Goal: Information Seeking & Learning: Learn about a topic

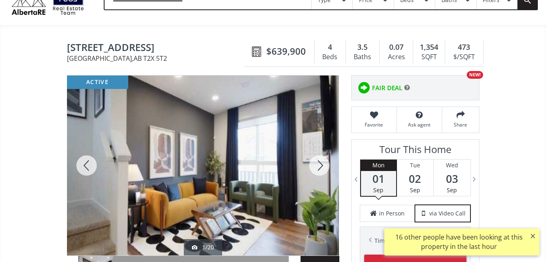
scroll to position [82, 0]
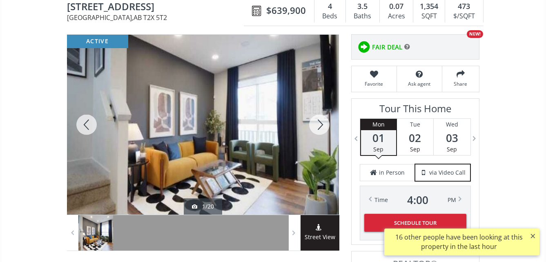
click at [242, 134] on div at bounding box center [203, 125] width 272 height 180
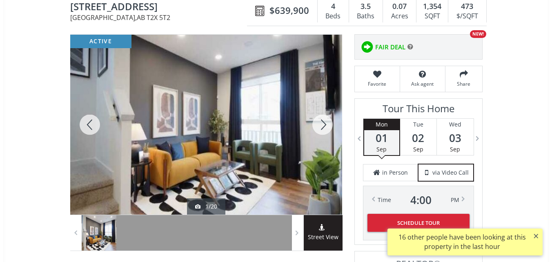
scroll to position [0, 0]
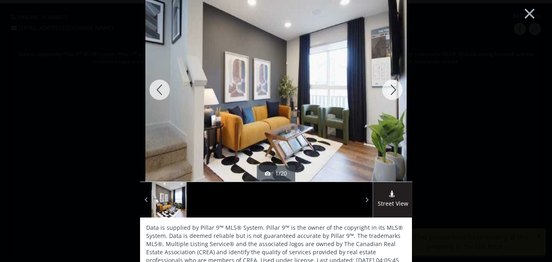
click at [392, 90] on div at bounding box center [392, 90] width 39 height 184
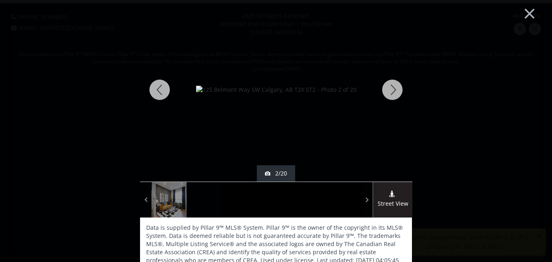
click at [392, 90] on div at bounding box center [392, 90] width 39 height 184
click at [392, 89] on div at bounding box center [392, 90] width 39 height 184
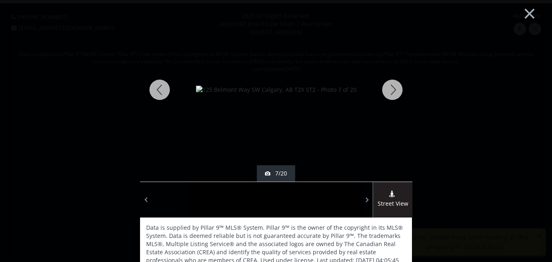
click at [392, 89] on div at bounding box center [392, 90] width 39 height 184
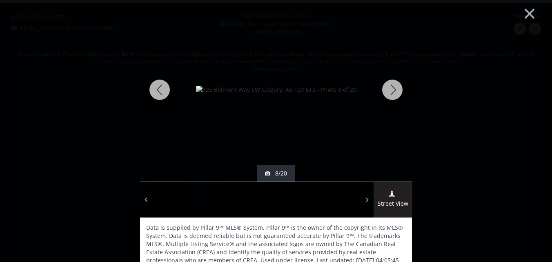
click at [392, 89] on div at bounding box center [392, 90] width 39 height 184
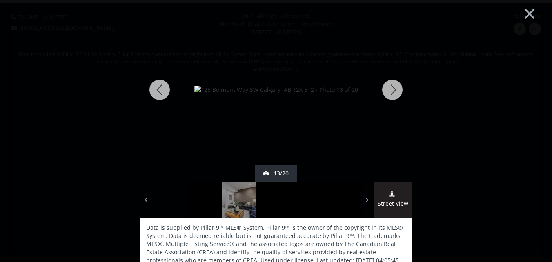
click at [392, 89] on div at bounding box center [392, 90] width 39 height 184
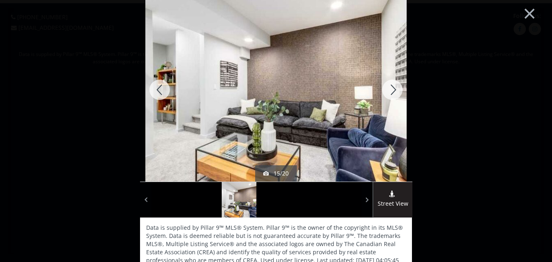
click at [392, 89] on div at bounding box center [392, 90] width 39 height 184
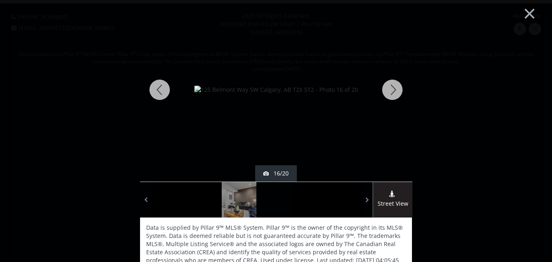
click at [392, 89] on div at bounding box center [392, 90] width 39 height 184
click at [389, 89] on div at bounding box center [392, 90] width 39 height 184
click at [389, 91] on div at bounding box center [392, 90] width 39 height 184
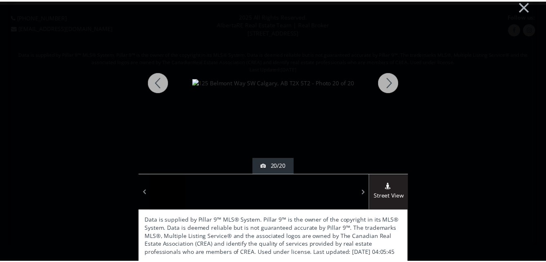
scroll to position [9, 0]
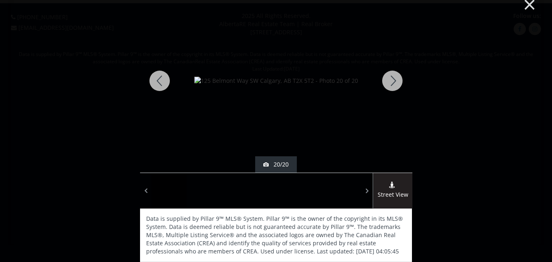
click at [523, 3] on button "×" at bounding box center [530, 4] width 45 height 34
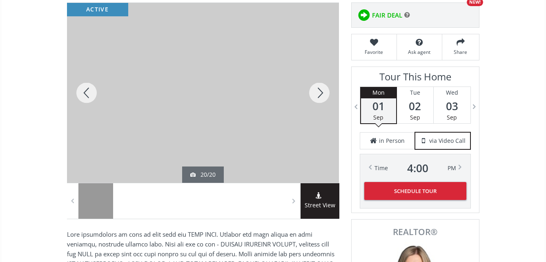
scroll to position [123, 0]
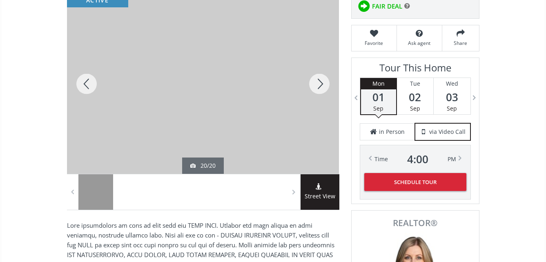
click at [197, 98] on div at bounding box center [203, 84] width 272 height 180
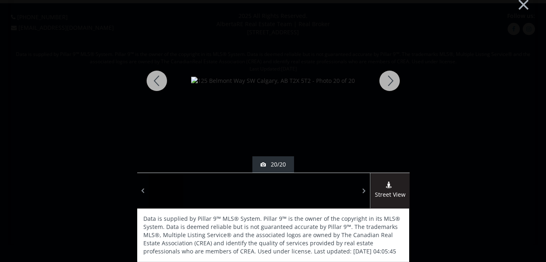
scroll to position [0, 0]
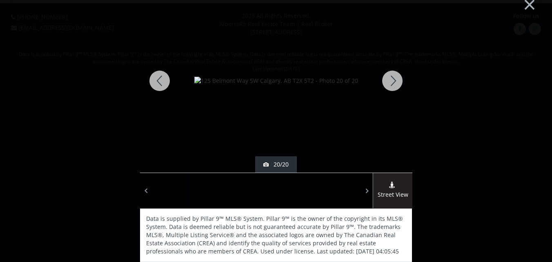
click at [389, 76] on div at bounding box center [392, 81] width 39 height 184
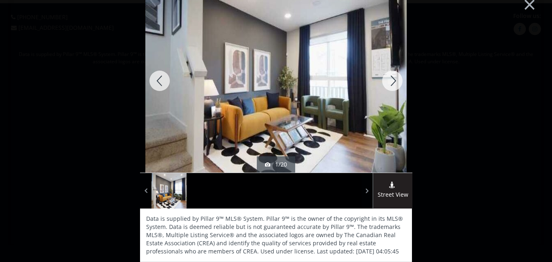
click at [391, 76] on div at bounding box center [392, 81] width 39 height 184
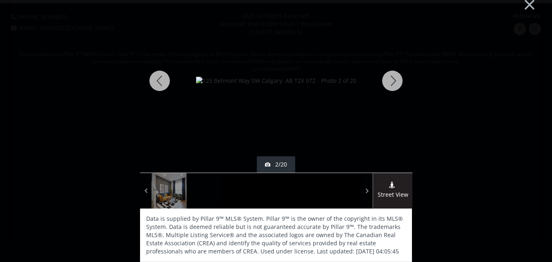
click at [391, 76] on div at bounding box center [392, 81] width 39 height 184
click at [391, 78] on div at bounding box center [392, 81] width 39 height 184
click at [391, 79] on div at bounding box center [392, 81] width 39 height 184
click at [391, 80] on div at bounding box center [392, 81] width 39 height 184
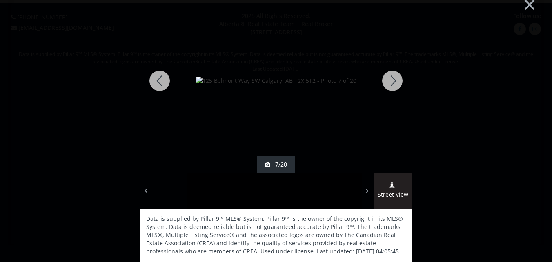
click at [391, 80] on div at bounding box center [392, 81] width 39 height 184
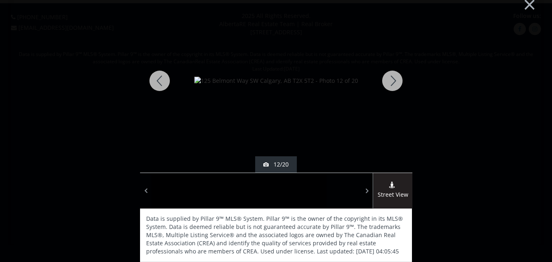
click at [391, 80] on div at bounding box center [392, 81] width 39 height 184
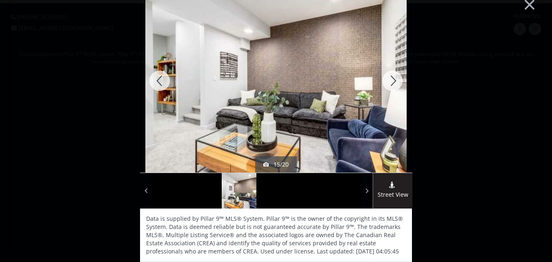
click at [391, 80] on div at bounding box center [392, 81] width 39 height 184
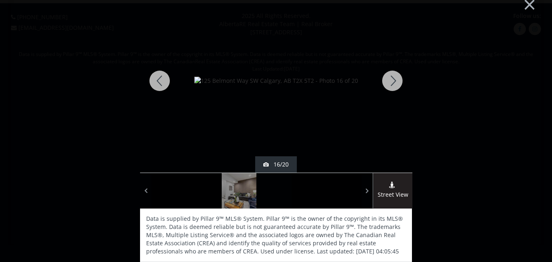
click at [391, 80] on div at bounding box center [392, 81] width 39 height 184
click at [526, 0] on button "×" at bounding box center [530, 4] width 45 height 34
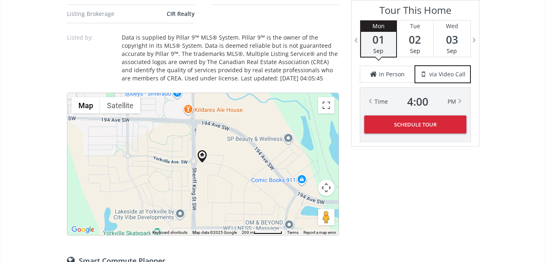
scroll to position [613, 0]
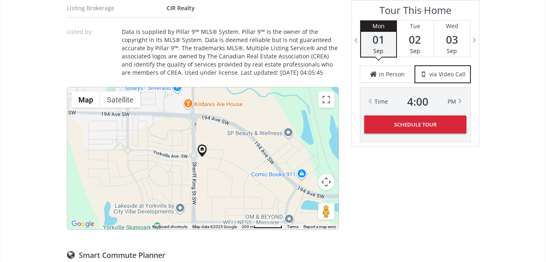
click at [209, 158] on div at bounding box center [202, 158] width 271 height 142
click at [210, 160] on div at bounding box center [202, 158] width 271 height 142
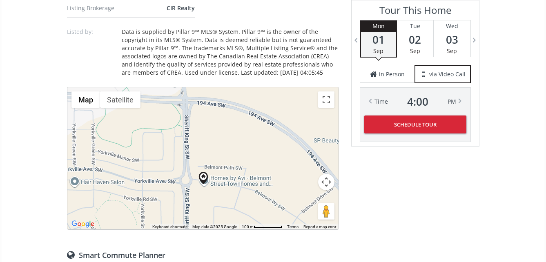
drag, startPoint x: 206, startPoint y: 158, endPoint x: 215, endPoint y: 197, distance: 40.6
click at [215, 197] on div at bounding box center [202, 158] width 271 height 142
click at [208, 190] on div at bounding box center [202, 158] width 271 height 142
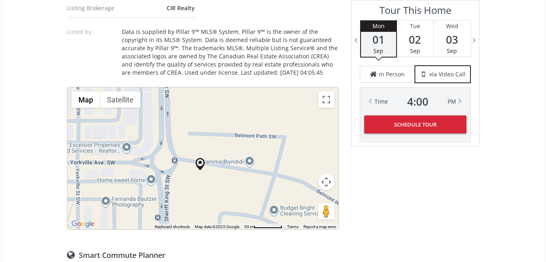
click at [209, 188] on div at bounding box center [202, 158] width 271 height 142
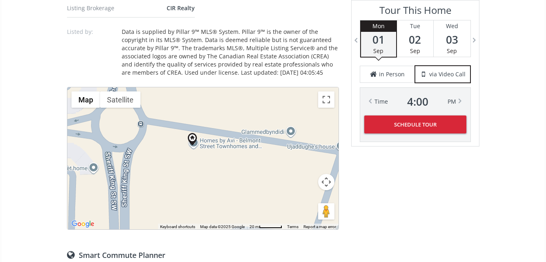
click at [207, 175] on div at bounding box center [202, 158] width 271 height 142
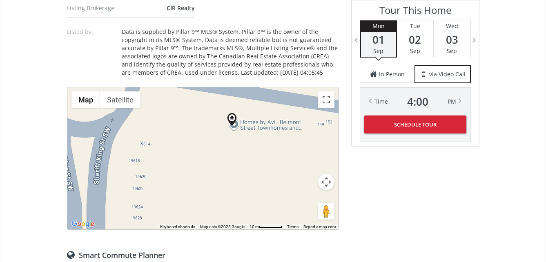
drag, startPoint x: 198, startPoint y: 149, endPoint x: 253, endPoint y: 167, distance: 57.6
click at [253, 167] on div at bounding box center [202, 158] width 271 height 142
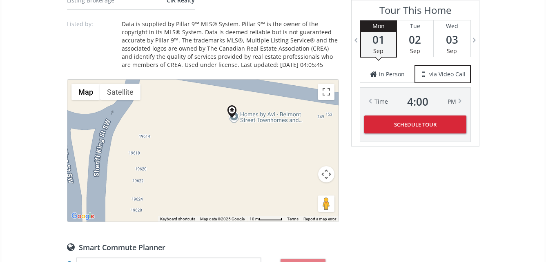
scroll to position [572, 0]
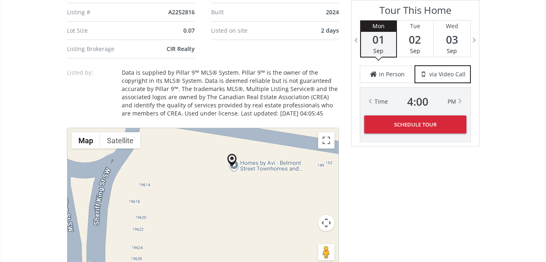
click at [324, 215] on button "Map camera controls" at bounding box center [326, 223] width 16 height 16
click at [305, 235] on button "Zoom out" at bounding box center [306, 243] width 16 height 16
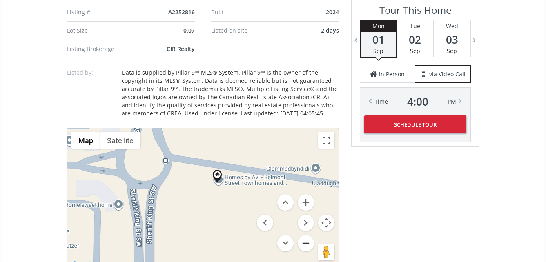
click at [305, 235] on button "Zoom out" at bounding box center [306, 243] width 16 height 16
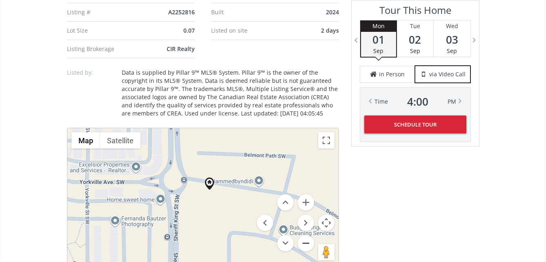
click at [305, 235] on button "Zoom out" at bounding box center [306, 243] width 16 height 16
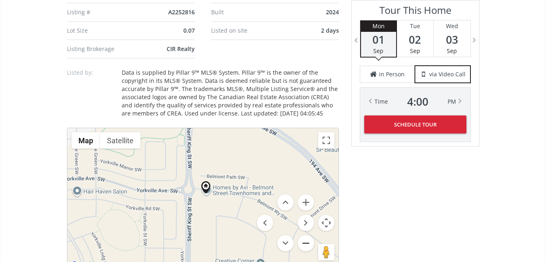
click at [305, 235] on button "Zoom out" at bounding box center [306, 243] width 16 height 16
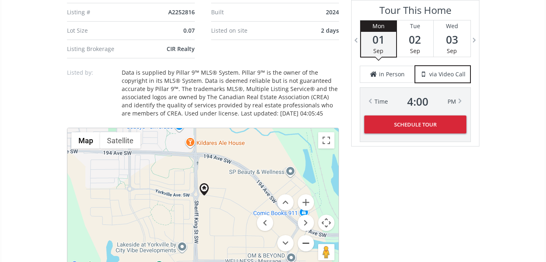
click at [305, 235] on button "Zoom out" at bounding box center [306, 243] width 16 height 16
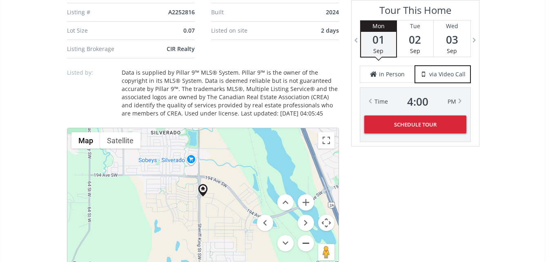
click at [305, 235] on button "Zoom out" at bounding box center [306, 243] width 16 height 16
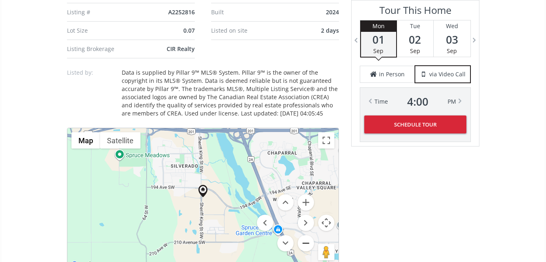
click at [305, 235] on button "Zoom out" at bounding box center [306, 243] width 16 height 16
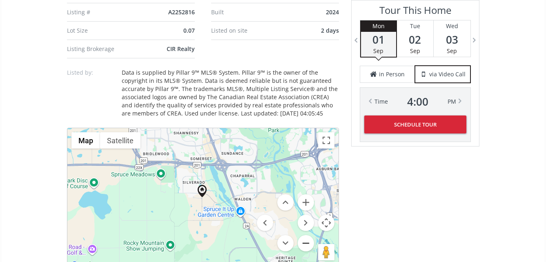
click at [305, 235] on button "Zoom out" at bounding box center [306, 243] width 16 height 16
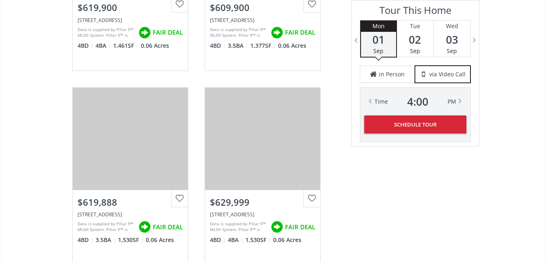
scroll to position [1348, 0]
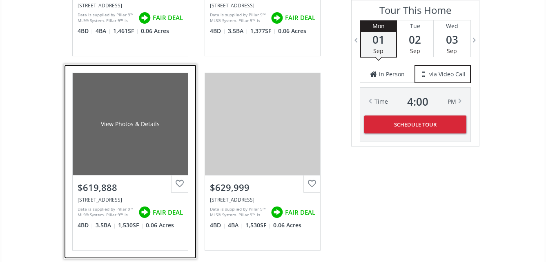
click at [134, 122] on div "View Photos & Details" at bounding box center [130, 124] width 115 height 102
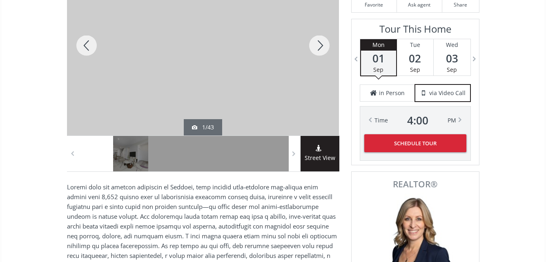
scroll to position [82, 0]
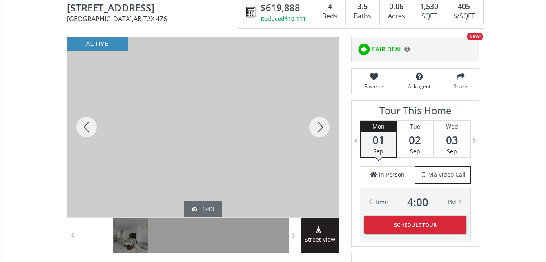
click at [219, 129] on div at bounding box center [203, 127] width 272 height 180
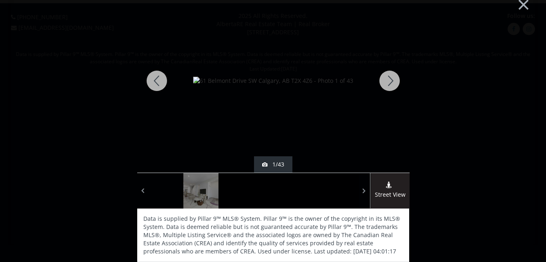
scroll to position [0, 0]
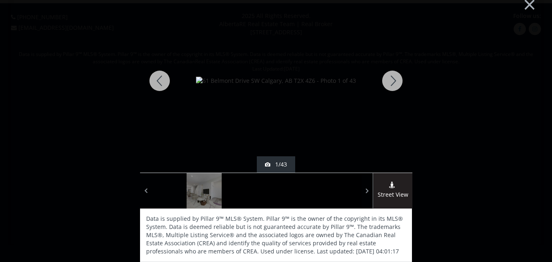
click at [390, 80] on div at bounding box center [392, 81] width 39 height 184
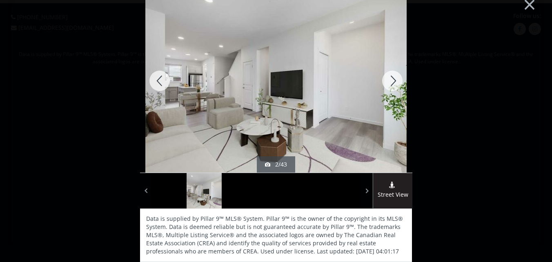
click at [390, 80] on div at bounding box center [392, 81] width 39 height 184
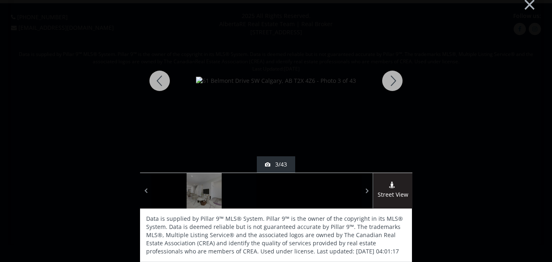
click at [390, 80] on div at bounding box center [392, 81] width 39 height 184
click at [391, 80] on div at bounding box center [392, 81] width 39 height 184
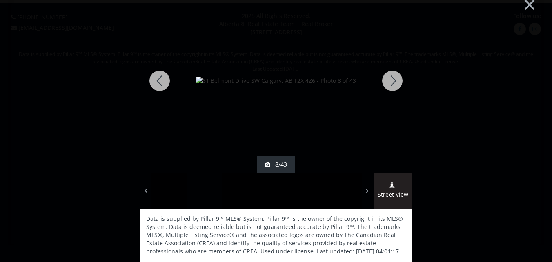
click at [391, 80] on div at bounding box center [392, 81] width 39 height 184
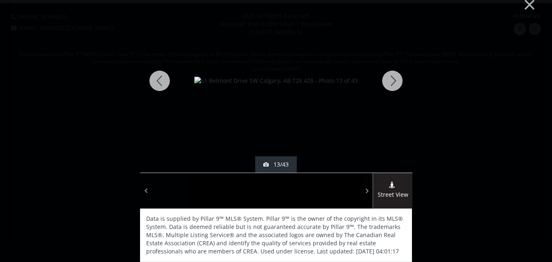
click at [391, 80] on div at bounding box center [392, 81] width 39 height 184
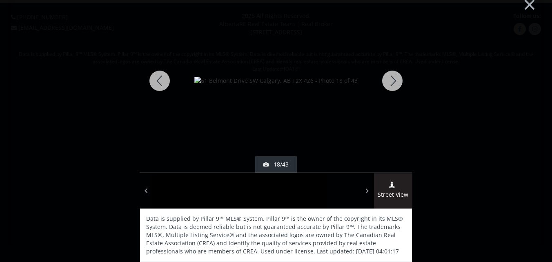
click at [391, 80] on div at bounding box center [392, 81] width 39 height 184
click at [389, 82] on div at bounding box center [392, 81] width 39 height 184
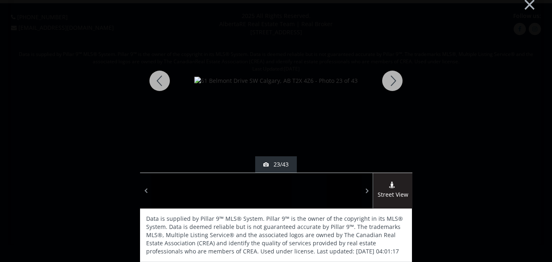
click at [389, 82] on div at bounding box center [392, 81] width 39 height 184
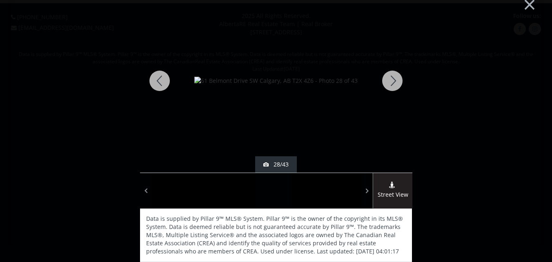
click at [389, 81] on div at bounding box center [392, 81] width 39 height 184
click at [389, 80] on div at bounding box center [392, 81] width 39 height 184
click at [159, 77] on div at bounding box center [159, 81] width 39 height 184
click at [390, 79] on div at bounding box center [392, 81] width 39 height 184
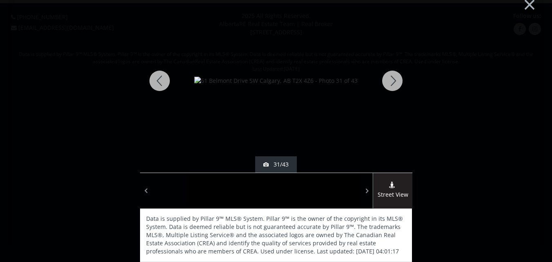
click at [389, 79] on div at bounding box center [392, 81] width 39 height 184
click at [389, 78] on div at bounding box center [392, 81] width 39 height 184
click at [389, 77] on div at bounding box center [392, 81] width 39 height 184
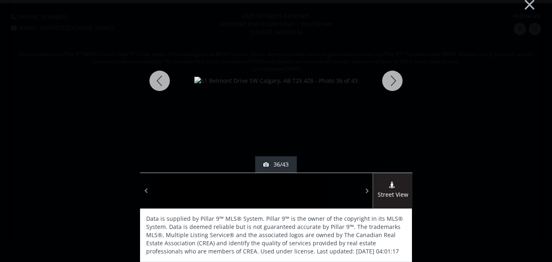
click at [391, 80] on div at bounding box center [392, 81] width 39 height 184
click at [390, 77] on div at bounding box center [392, 81] width 39 height 184
click at [390, 78] on div at bounding box center [392, 81] width 39 height 184
click at [391, 82] on div at bounding box center [392, 81] width 39 height 184
click at [391, 83] on div at bounding box center [392, 81] width 39 height 184
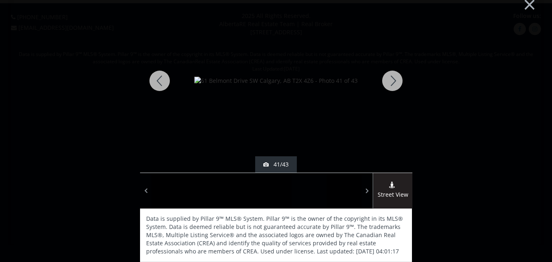
click at [394, 78] on div at bounding box center [392, 81] width 39 height 184
click at [392, 76] on div at bounding box center [392, 81] width 39 height 184
click at [389, 84] on div at bounding box center [392, 81] width 39 height 184
click at [158, 79] on div at bounding box center [159, 81] width 39 height 184
click at [524, 2] on button "×" at bounding box center [530, 4] width 45 height 34
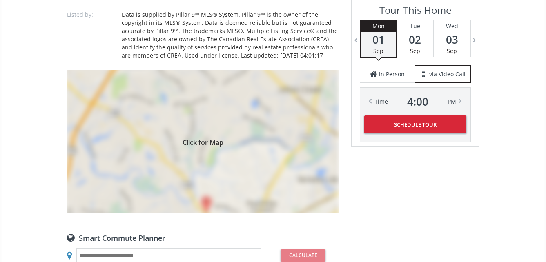
scroll to position [776, 0]
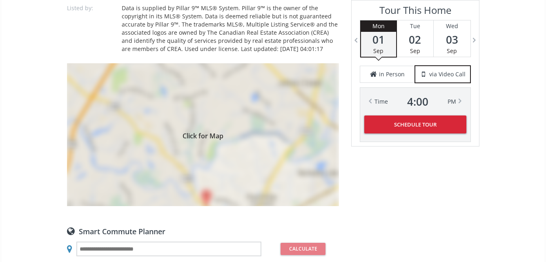
click at [206, 142] on div "Click for Map" at bounding box center [203, 134] width 272 height 143
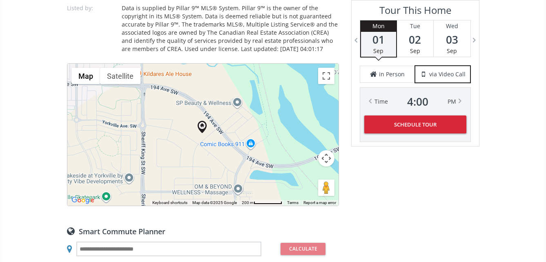
click at [208, 127] on div at bounding box center [202, 135] width 271 height 142
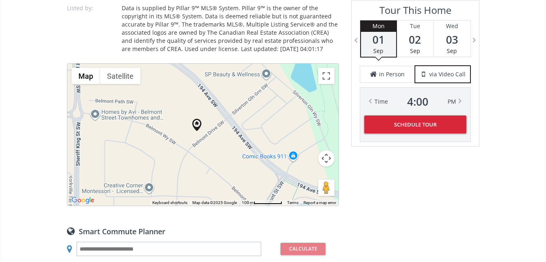
click at [266, 64] on div at bounding box center [202, 135] width 271 height 142
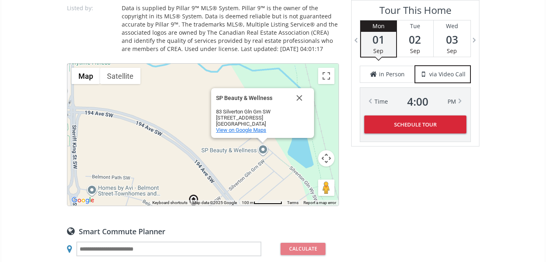
click at [247, 127] on span "View on Google Maps" at bounding box center [241, 130] width 50 height 6
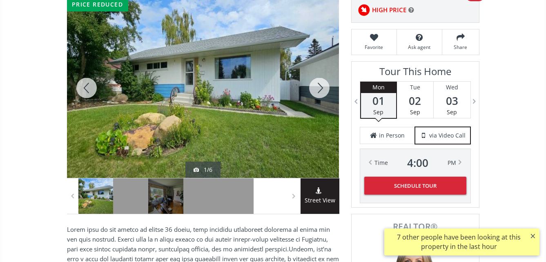
scroll to position [123, 0]
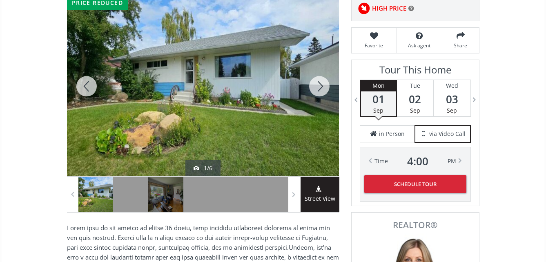
click at [234, 99] on div at bounding box center [203, 86] width 272 height 180
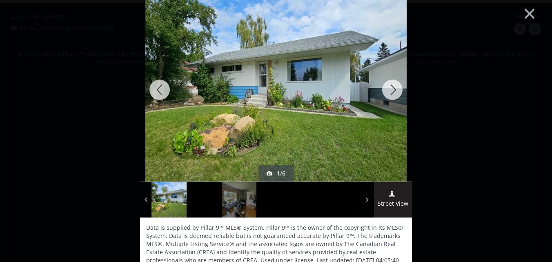
click at [390, 88] on div at bounding box center [392, 90] width 39 height 184
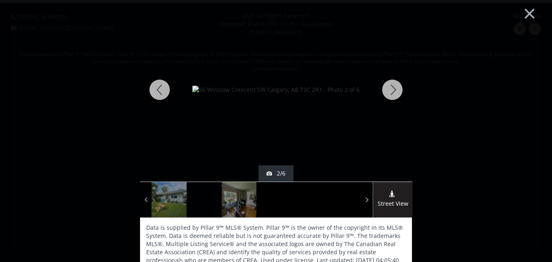
click at [390, 88] on div at bounding box center [392, 90] width 39 height 184
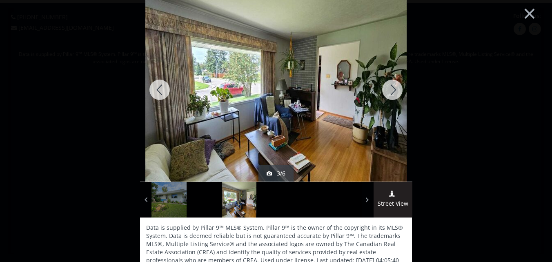
click at [390, 88] on div at bounding box center [392, 90] width 39 height 184
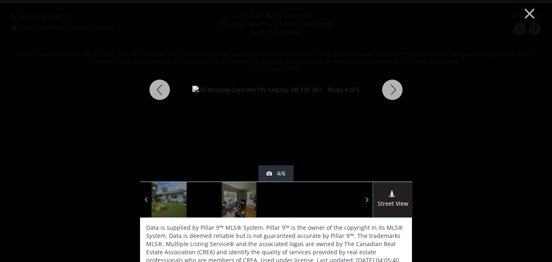
click at [391, 90] on div at bounding box center [392, 90] width 39 height 184
click at [390, 88] on div at bounding box center [392, 90] width 39 height 184
click at [390, 86] on div at bounding box center [392, 90] width 39 height 184
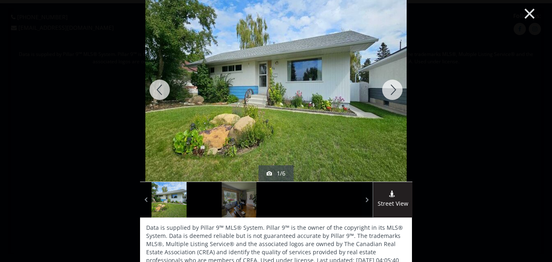
click at [525, 10] on button "×" at bounding box center [530, 13] width 45 height 34
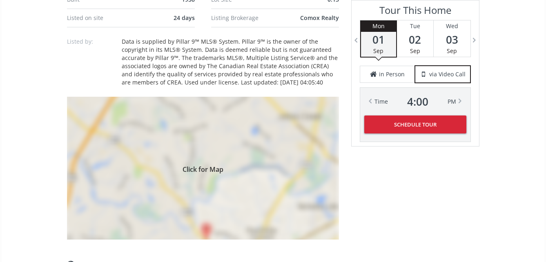
scroll to position [613, 0]
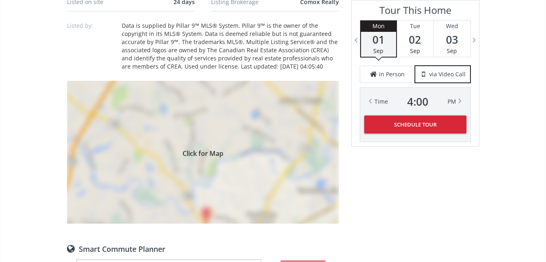
click at [198, 161] on div "Click for Map" at bounding box center [203, 152] width 272 height 143
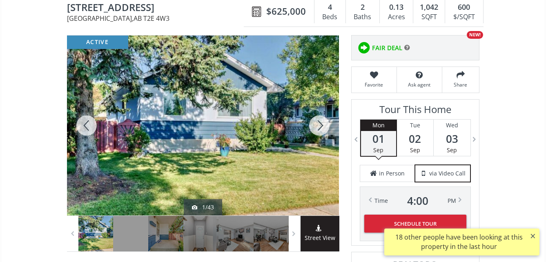
scroll to position [82, 0]
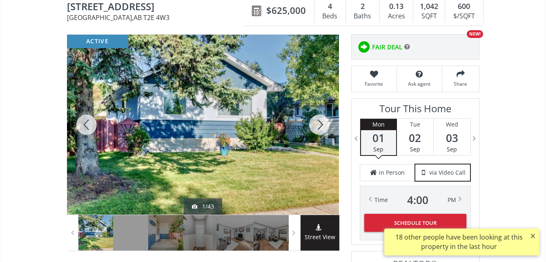
click at [216, 115] on div at bounding box center [203, 125] width 272 height 180
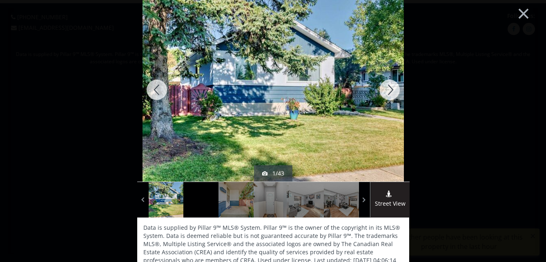
scroll to position [0, 0]
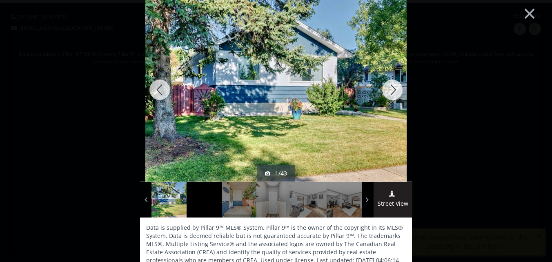
click at [393, 89] on div at bounding box center [392, 90] width 39 height 184
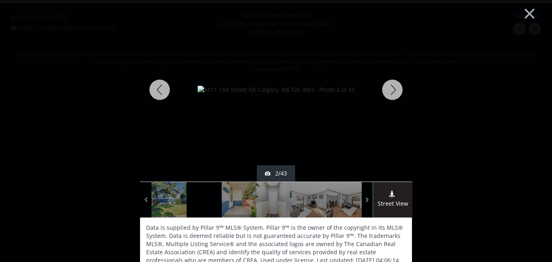
click at [391, 87] on div at bounding box center [392, 90] width 39 height 184
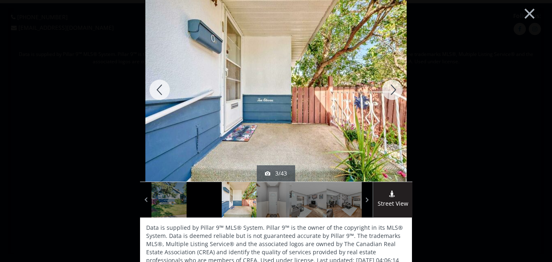
click at [391, 87] on div at bounding box center [392, 90] width 39 height 184
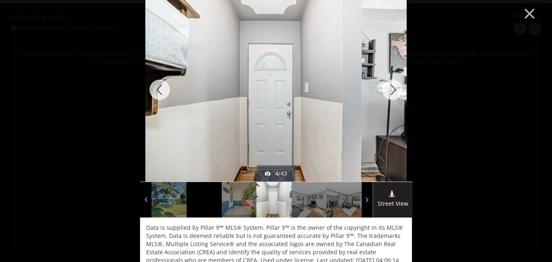
click at [391, 87] on div at bounding box center [392, 90] width 39 height 184
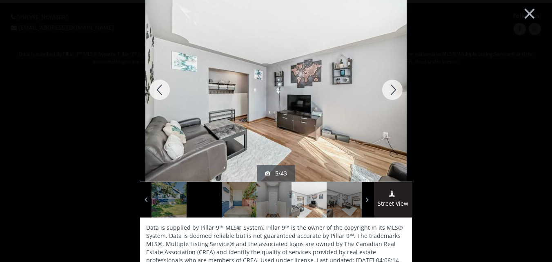
click at [389, 88] on div at bounding box center [392, 90] width 39 height 184
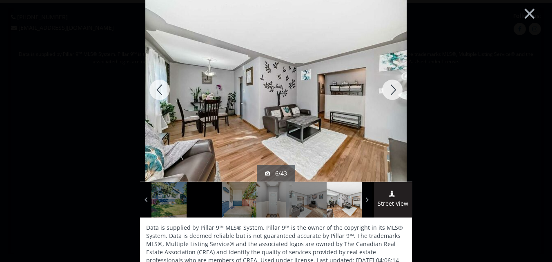
click at [389, 88] on div at bounding box center [392, 90] width 39 height 184
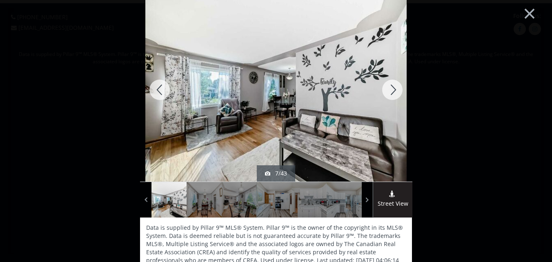
click at [389, 88] on div at bounding box center [392, 90] width 39 height 184
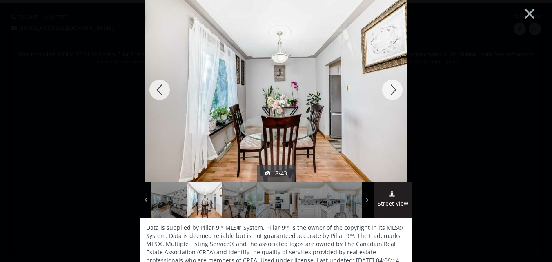
click at [389, 88] on div at bounding box center [392, 90] width 39 height 184
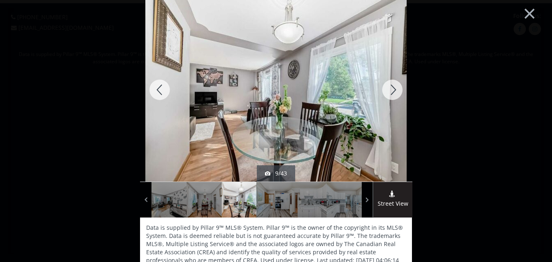
click at [389, 88] on div at bounding box center [392, 90] width 39 height 184
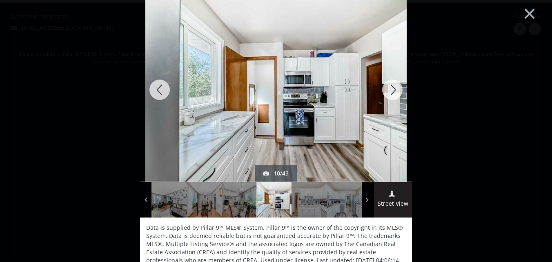
click at [389, 88] on div at bounding box center [392, 90] width 39 height 184
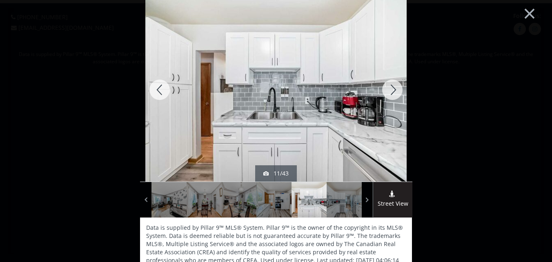
click at [389, 88] on div at bounding box center [392, 90] width 39 height 184
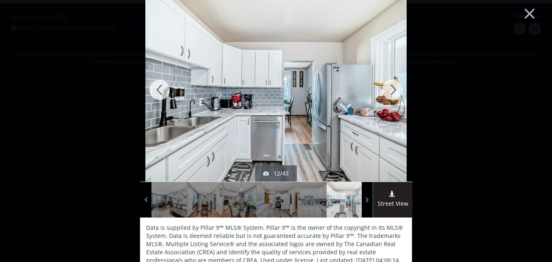
click at [389, 88] on div at bounding box center [392, 90] width 39 height 184
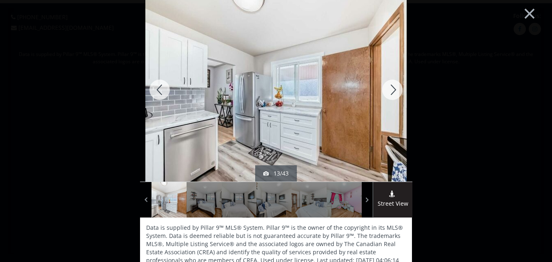
click at [389, 88] on div at bounding box center [392, 90] width 39 height 184
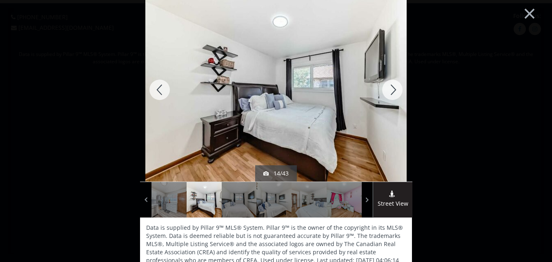
click at [390, 89] on div at bounding box center [392, 90] width 39 height 184
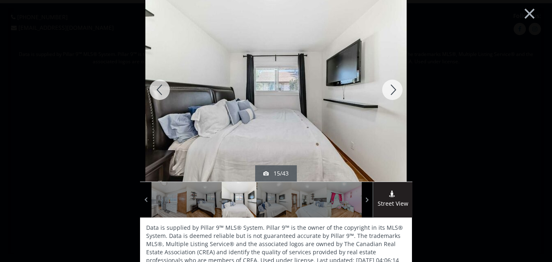
click at [390, 89] on div at bounding box center [392, 90] width 39 height 184
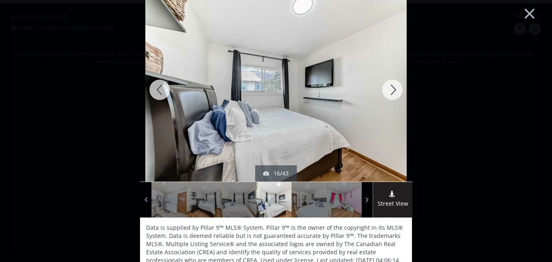
click at [390, 89] on div at bounding box center [392, 90] width 39 height 184
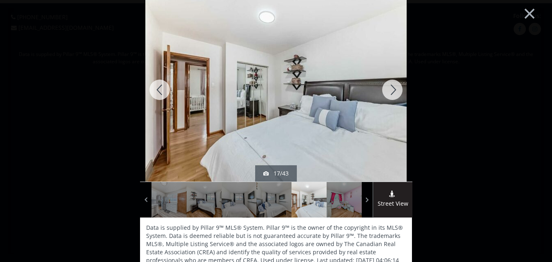
click at [390, 89] on div at bounding box center [392, 90] width 39 height 184
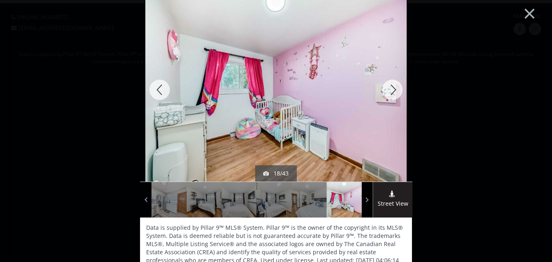
click at [390, 89] on div at bounding box center [392, 90] width 39 height 184
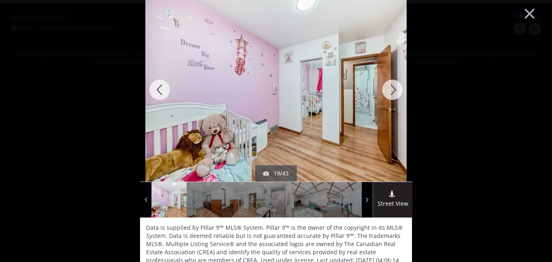
click at [391, 87] on div at bounding box center [392, 90] width 39 height 184
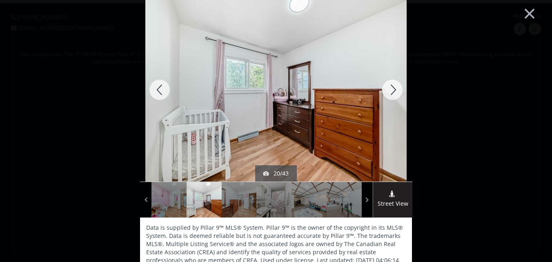
click at [391, 87] on div at bounding box center [392, 90] width 39 height 184
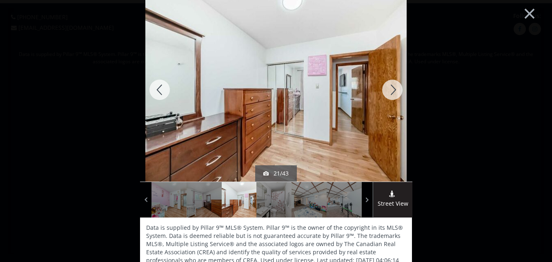
click at [391, 87] on div at bounding box center [392, 90] width 39 height 184
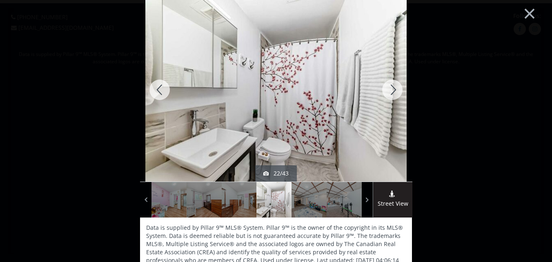
click at [391, 88] on div at bounding box center [392, 90] width 39 height 184
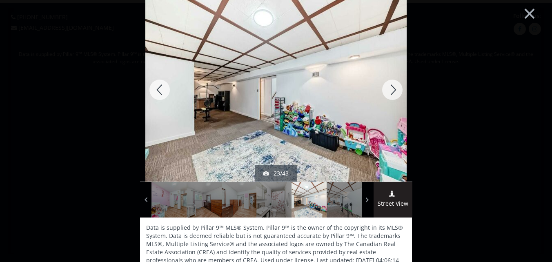
click at [391, 88] on div at bounding box center [392, 90] width 39 height 184
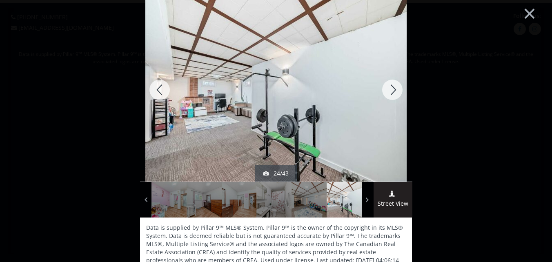
click at [391, 88] on div at bounding box center [392, 90] width 39 height 184
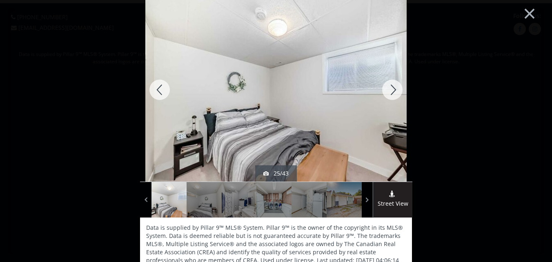
click at [391, 88] on div at bounding box center [392, 90] width 39 height 184
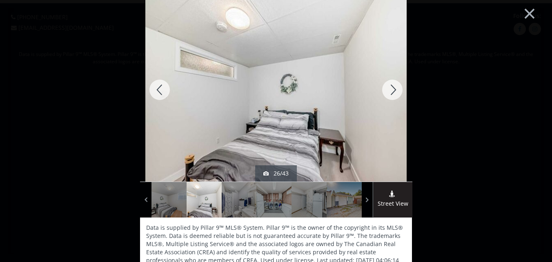
click at [391, 88] on div at bounding box center [392, 90] width 39 height 184
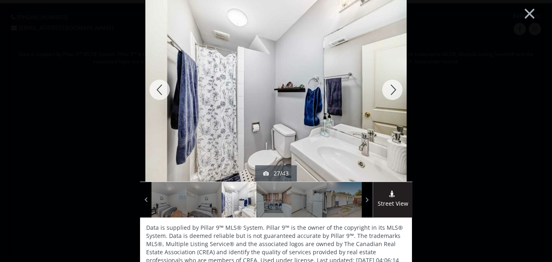
click at [391, 88] on div at bounding box center [392, 90] width 39 height 184
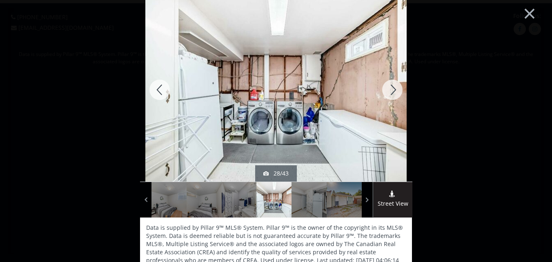
click at [391, 88] on div at bounding box center [392, 90] width 39 height 184
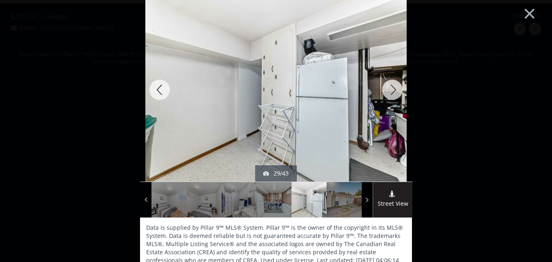
click at [391, 88] on div at bounding box center [392, 90] width 39 height 184
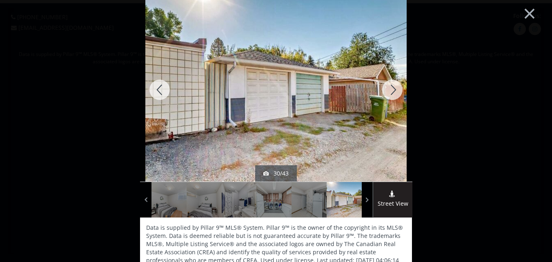
click at [391, 88] on div at bounding box center [392, 90] width 39 height 184
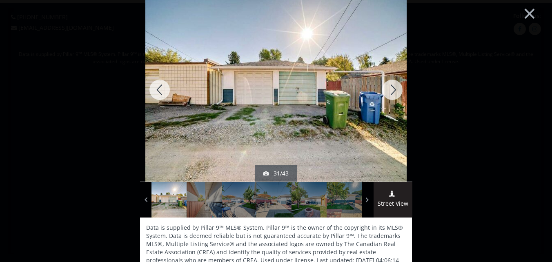
click at [391, 88] on div at bounding box center [392, 90] width 39 height 184
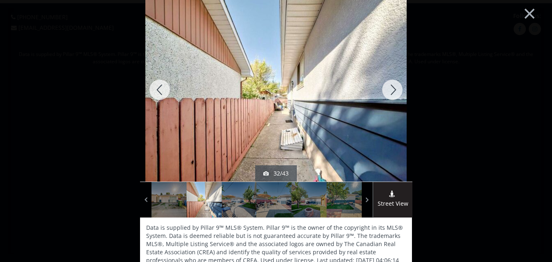
click at [391, 90] on div at bounding box center [392, 90] width 39 height 184
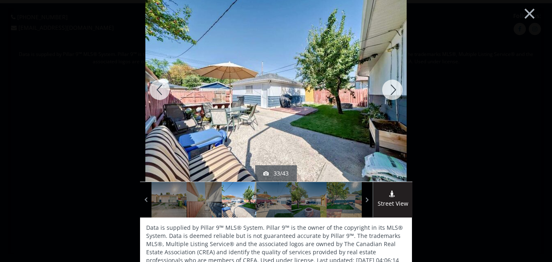
click at [393, 88] on div at bounding box center [392, 90] width 39 height 184
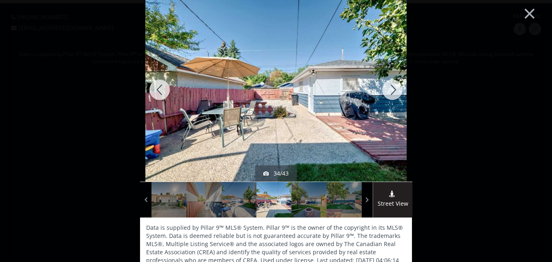
click at [393, 88] on div at bounding box center [392, 90] width 39 height 184
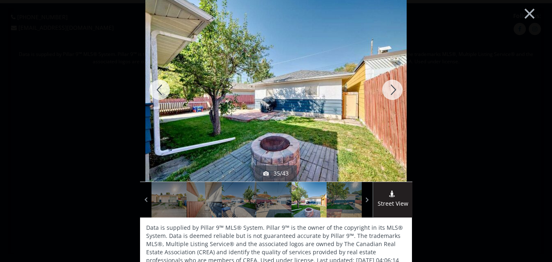
click at [393, 88] on div at bounding box center [392, 90] width 39 height 184
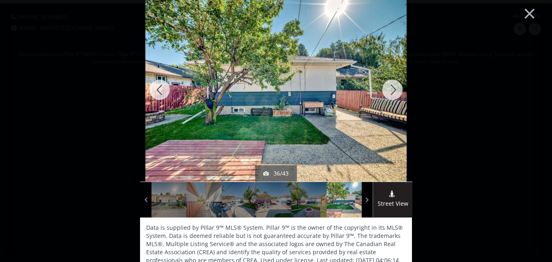
click at [393, 88] on div at bounding box center [392, 90] width 39 height 184
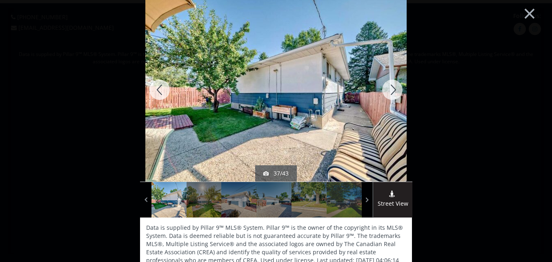
click at [390, 87] on div at bounding box center [392, 90] width 39 height 184
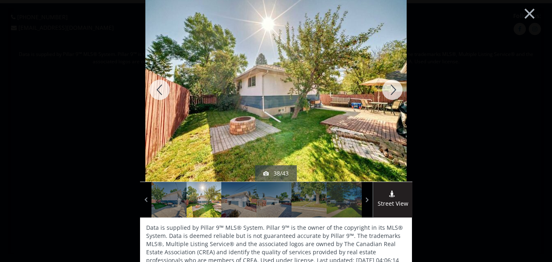
click at [388, 89] on div at bounding box center [392, 90] width 39 height 184
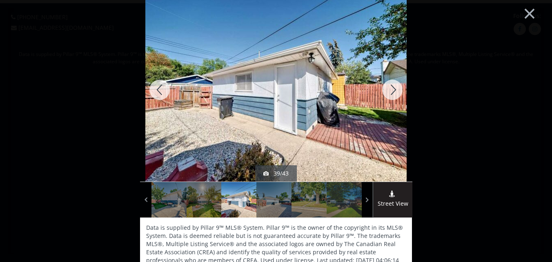
click at [388, 89] on div at bounding box center [392, 90] width 39 height 184
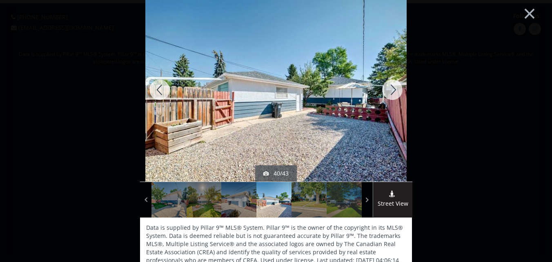
click at [388, 89] on div at bounding box center [392, 90] width 39 height 184
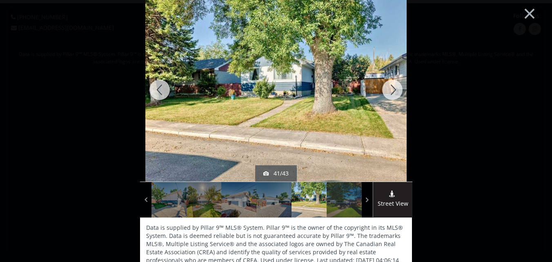
click at [390, 85] on div at bounding box center [392, 90] width 39 height 184
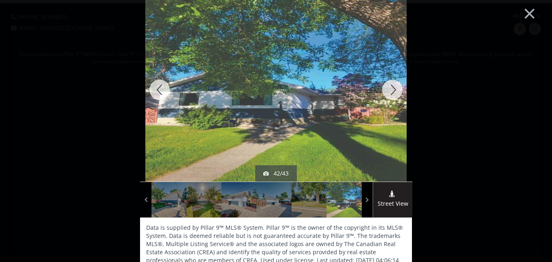
click at [393, 87] on div at bounding box center [392, 90] width 39 height 184
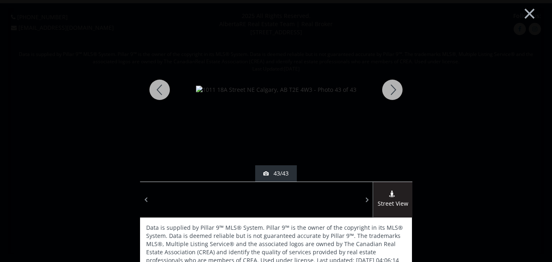
click at [391, 87] on div at bounding box center [392, 90] width 39 height 184
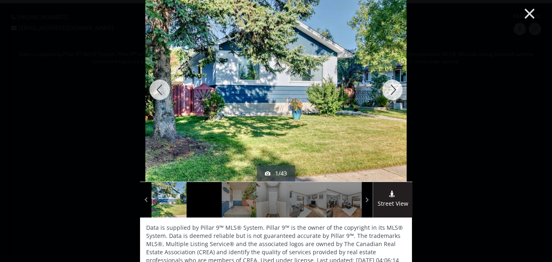
click at [524, 12] on button "×" at bounding box center [530, 13] width 45 height 34
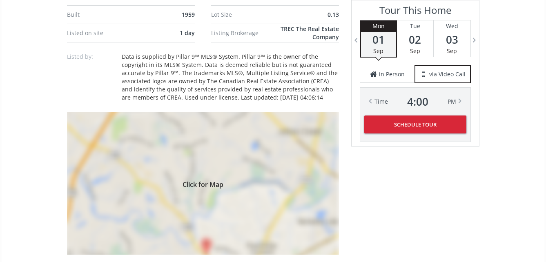
scroll to position [654, 0]
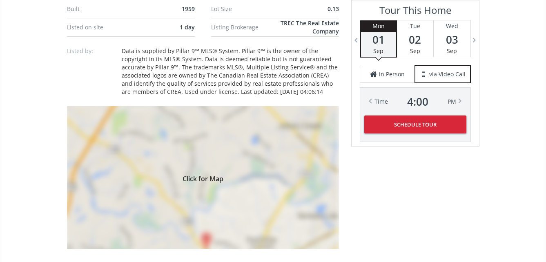
click at [204, 174] on div "Click for Map" at bounding box center [203, 177] width 272 height 143
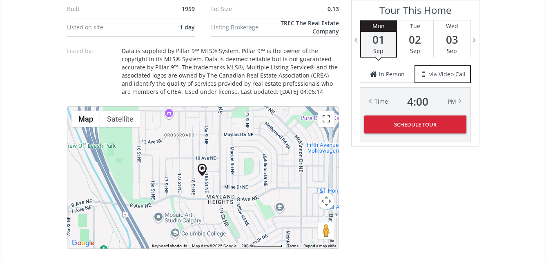
click at [213, 177] on div at bounding box center [202, 178] width 271 height 142
click at [214, 177] on div at bounding box center [202, 178] width 271 height 142
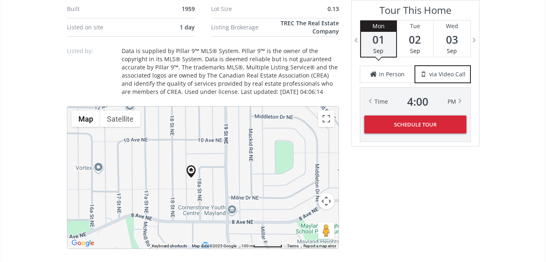
click at [214, 177] on div at bounding box center [202, 178] width 271 height 142
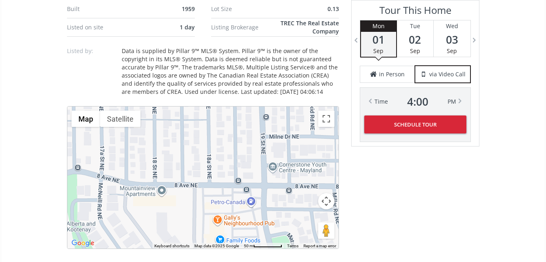
drag, startPoint x: 212, startPoint y: 172, endPoint x: 236, endPoint y: 89, distance: 86.6
click at [236, 89] on div "Neighborhood Mayland Heights Type Homes (Single Family) Total Baths 2 County Ca…" at bounding box center [203, 142] width 272 height 907
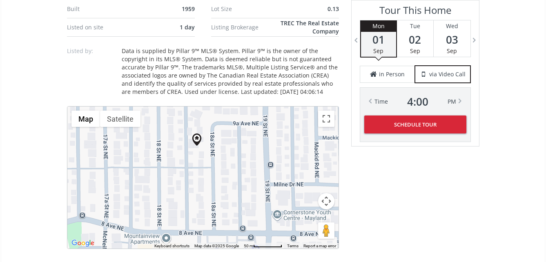
drag, startPoint x: 224, startPoint y: 135, endPoint x: 228, endPoint y: 183, distance: 48.4
click at [228, 183] on div at bounding box center [202, 178] width 271 height 142
click at [208, 147] on div at bounding box center [202, 178] width 271 height 142
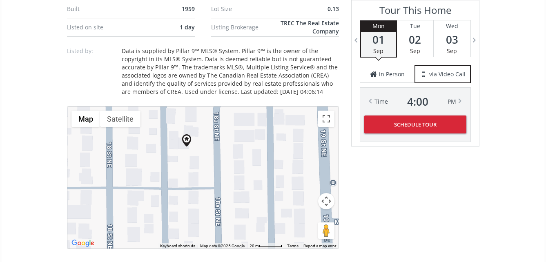
click at [208, 147] on div at bounding box center [202, 178] width 271 height 142
click at [209, 147] on div at bounding box center [202, 178] width 271 height 142
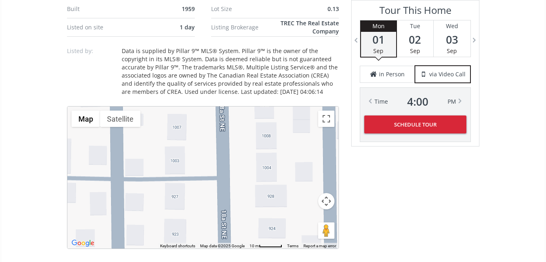
drag, startPoint x: 197, startPoint y: 160, endPoint x: 194, endPoint y: 107, distance: 52.8
click at [194, 107] on div at bounding box center [202, 178] width 271 height 142
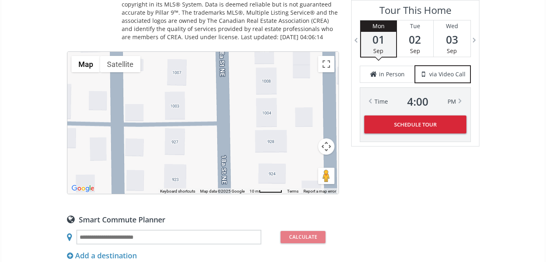
scroll to position [695, 0]
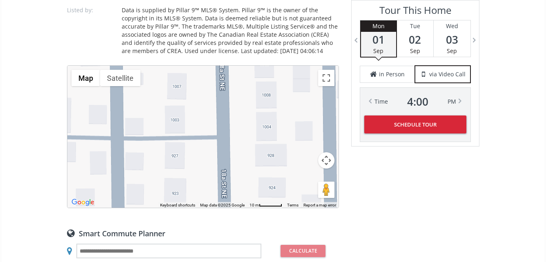
click at [326, 157] on button "Map camera controls" at bounding box center [326, 160] width 16 height 16
click at [306, 178] on button "Zoom out" at bounding box center [306, 181] width 16 height 16
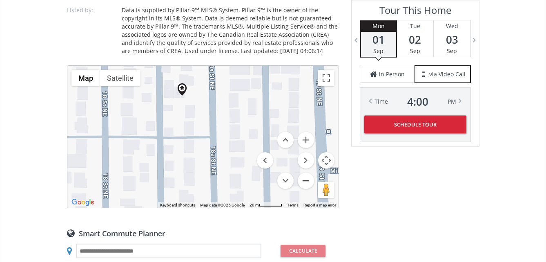
click at [306, 178] on button "Zoom out" at bounding box center [306, 181] width 16 height 16
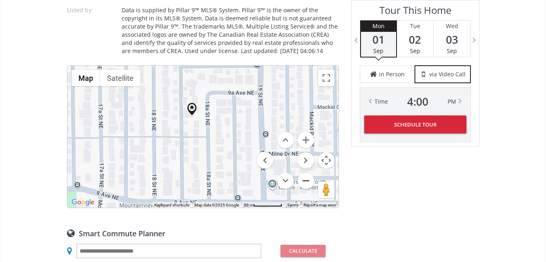
click at [306, 178] on button "Zoom out" at bounding box center [306, 181] width 16 height 16
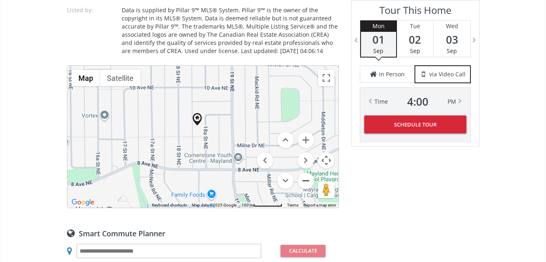
click at [307, 178] on button "Zoom out" at bounding box center [306, 181] width 16 height 16
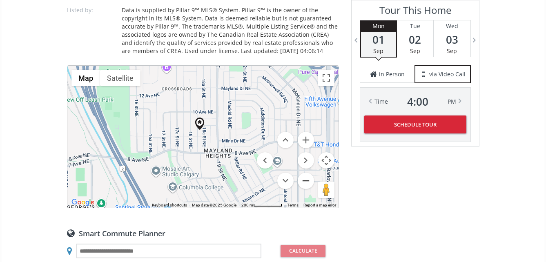
click at [308, 179] on button "Zoom out" at bounding box center [306, 181] width 16 height 16
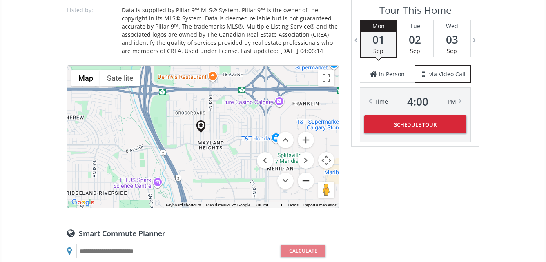
click at [308, 179] on button "Zoom out" at bounding box center [306, 181] width 16 height 16
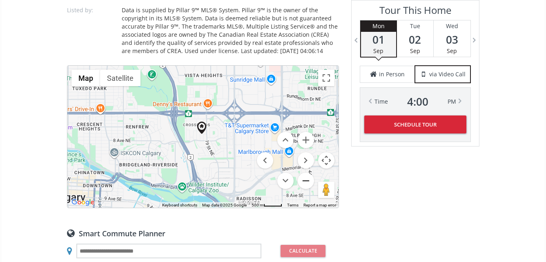
click at [308, 179] on button "Zoom out" at bounding box center [306, 181] width 16 height 16
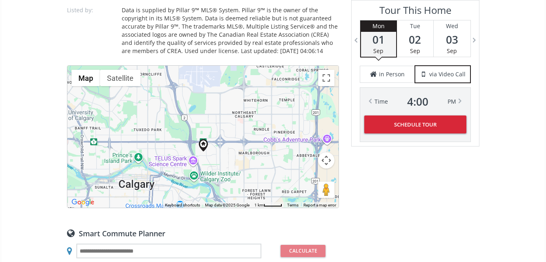
drag, startPoint x: 223, startPoint y: 104, endPoint x: 224, endPoint y: 123, distance: 18.5
click at [224, 123] on div at bounding box center [202, 137] width 271 height 142
click at [215, 112] on div at bounding box center [202, 137] width 271 height 142
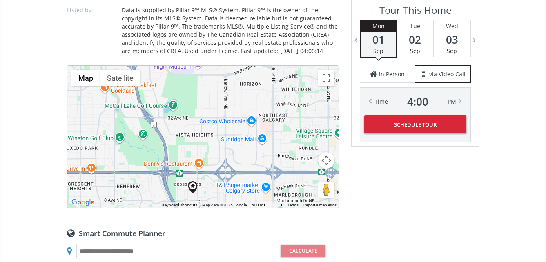
click at [218, 112] on div at bounding box center [202, 137] width 271 height 142
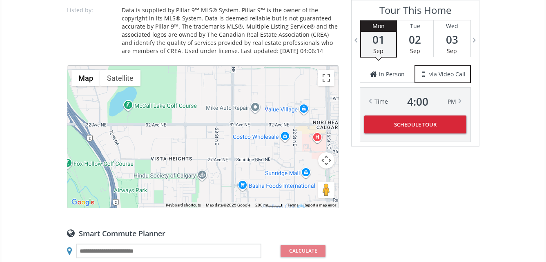
click at [215, 100] on div at bounding box center [202, 137] width 271 height 142
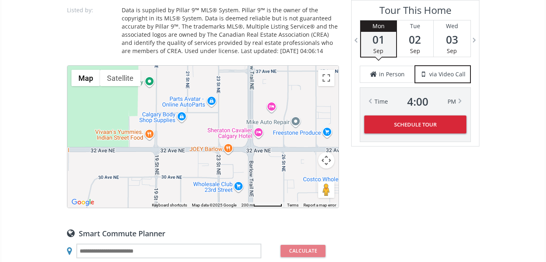
click at [211, 112] on div at bounding box center [202, 137] width 271 height 142
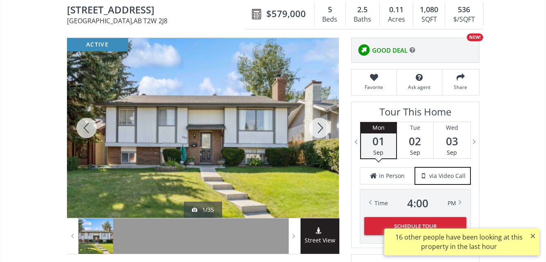
scroll to position [82, 0]
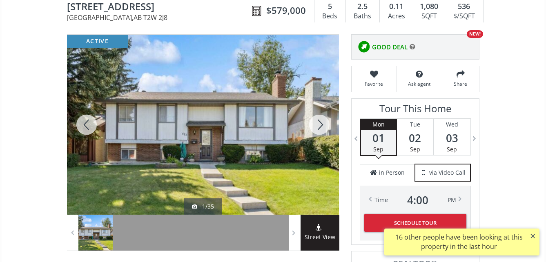
click at [320, 123] on div at bounding box center [319, 125] width 39 height 180
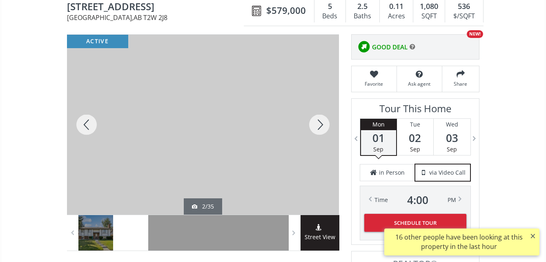
click at [280, 140] on div at bounding box center [203, 125] width 272 height 180
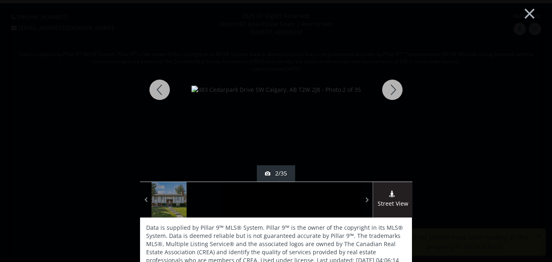
click at [392, 88] on div at bounding box center [392, 90] width 39 height 184
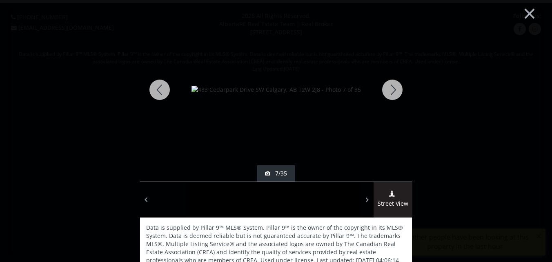
click at [392, 88] on div at bounding box center [392, 90] width 39 height 184
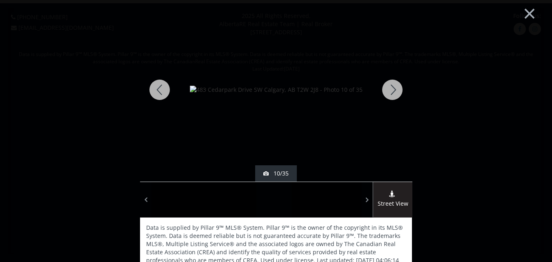
click at [392, 88] on div at bounding box center [392, 90] width 39 height 184
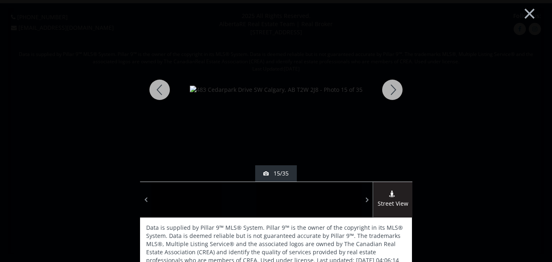
click at [392, 88] on div at bounding box center [392, 90] width 39 height 184
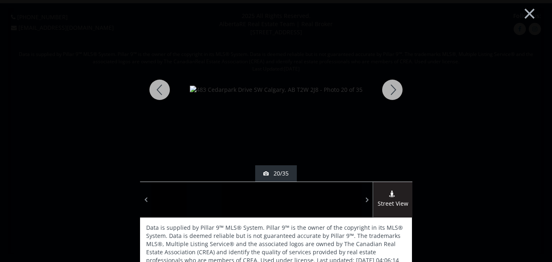
click at [392, 88] on div at bounding box center [392, 90] width 39 height 184
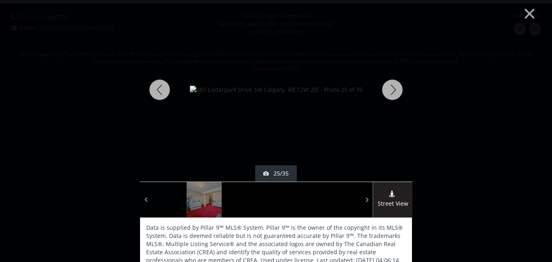
click at [392, 88] on div at bounding box center [392, 90] width 39 height 184
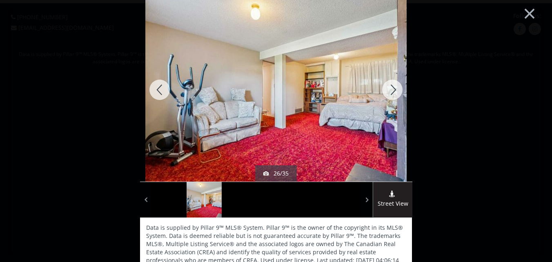
click at [392, 88] on div at bounding box center [392, 90] width 39 height 184
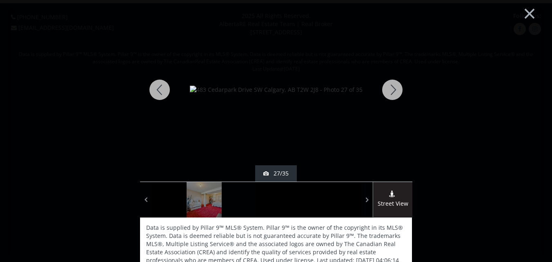
click at [392, 88] on div at bounding box center [392, 90] width 39 height 184
click at [391, 88] on div at bounding box center [392, 90] width 39 height 184
click at [389, 88] on div at bounding box center [392, 90] width 39 height 184
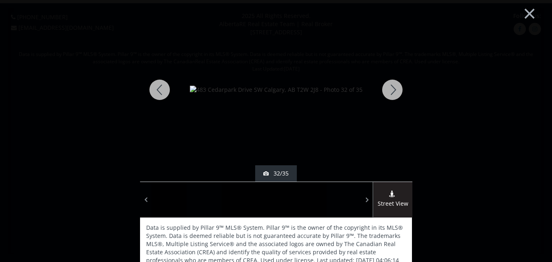
click at [390, 87] on div at bounding box center [392, 90] width 39 height 184
click at [390, 88] on div at bounding box center [392, 90] width 39 height 184
click at [389, 86] on div at bounding box center [392, 90] width 39 height 184
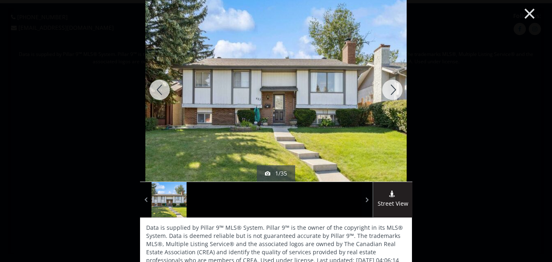
click at [524, 11] on button "×" at bounding box center [530, 13] width 45 height 34
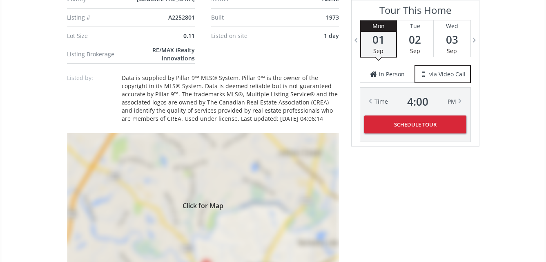
scroll to position [654, 0]
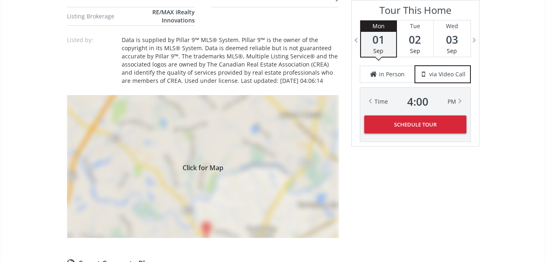
click at [202, 164] on span "Click for Map" at bounding box center [203, 166] width 272 height 7
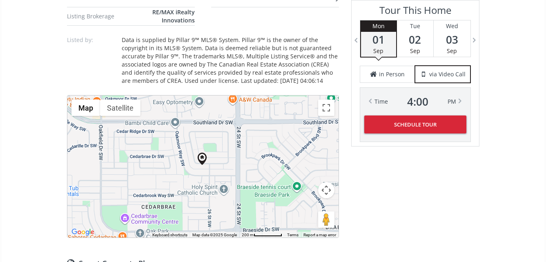
click at [219, 161] on div at bounding box center [202, 167] width 271 height 142
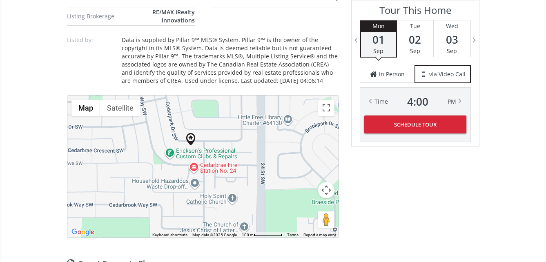
drag, startPoint x: 227, startPoint y: 145, endPoint x: 232, endPoint y: 122, distance: 24.1
click at [232, 122] on div at bounding box center [202, 167] width 271 height 142
click at [212, 132] on div at bounding box center [202, 167] width 271 height 142
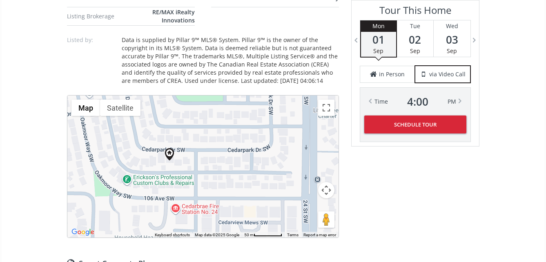
click at [199, 163] on div at bounding box center [202, 167] width 271 height 142
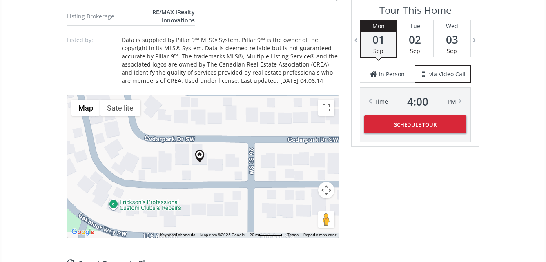
drag, startPoint x: 160, startPoint y: 168, endPoint x: 219, endPoint y: 170, distance: 58.5
click at [219, 170] on div at bounding box center [202, 167] width 271 height 142
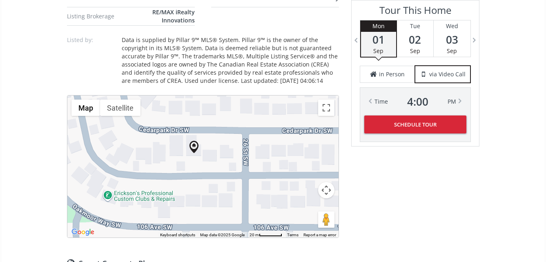
drag, startPoint x: 230, startPoint y: 169, endPoint x: 224, endPoint y: 159, distance: 11.2
click at [224, 159] on div at bounding box center [202, 167] width 271 height 142
click at [197, 161] on div at bounding box center [202, 167] width 271 height 142
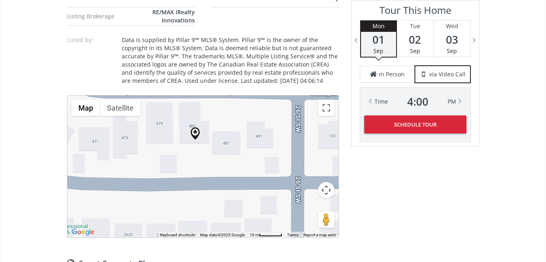
drag, startPoint x: 186, startPoint y: 129, endPoint x: 190, endPoint y: 122, distance: 8.1
click at [190, 122] on div at bounding box center [202, 167] width 271 height 142
